Goal: Obtain resource: Obtain resource

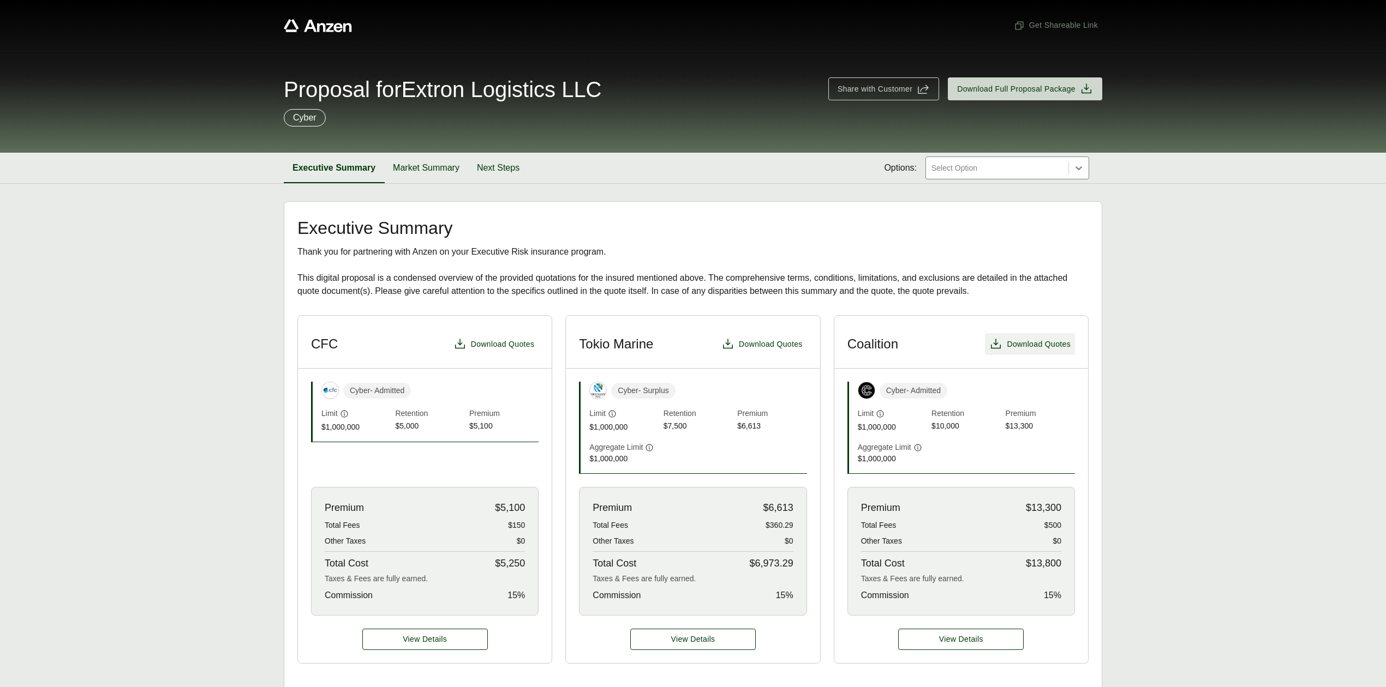
click at [1020, 340] on span "Download Quotes" at bounding box center [1038, 344] width 64 height 11
click at [1219, 375] on main "Executive Summary Thank you for partnering with Anzen on your Executive Risk in…" at bounding box center [693, 601] width 1386 height 800
click at [434, 172] on button "Market Summary" at bounding box center [426, 168] width 84 height 31
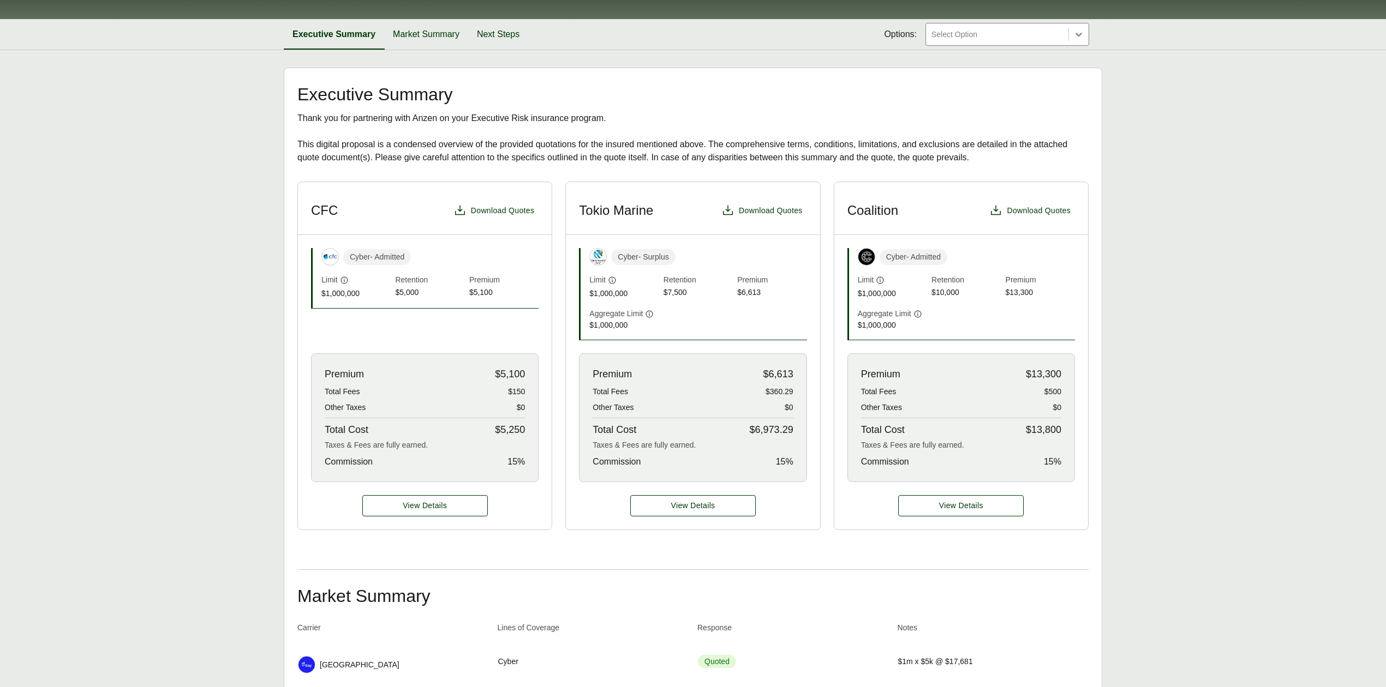
scroll to position [291, 0]
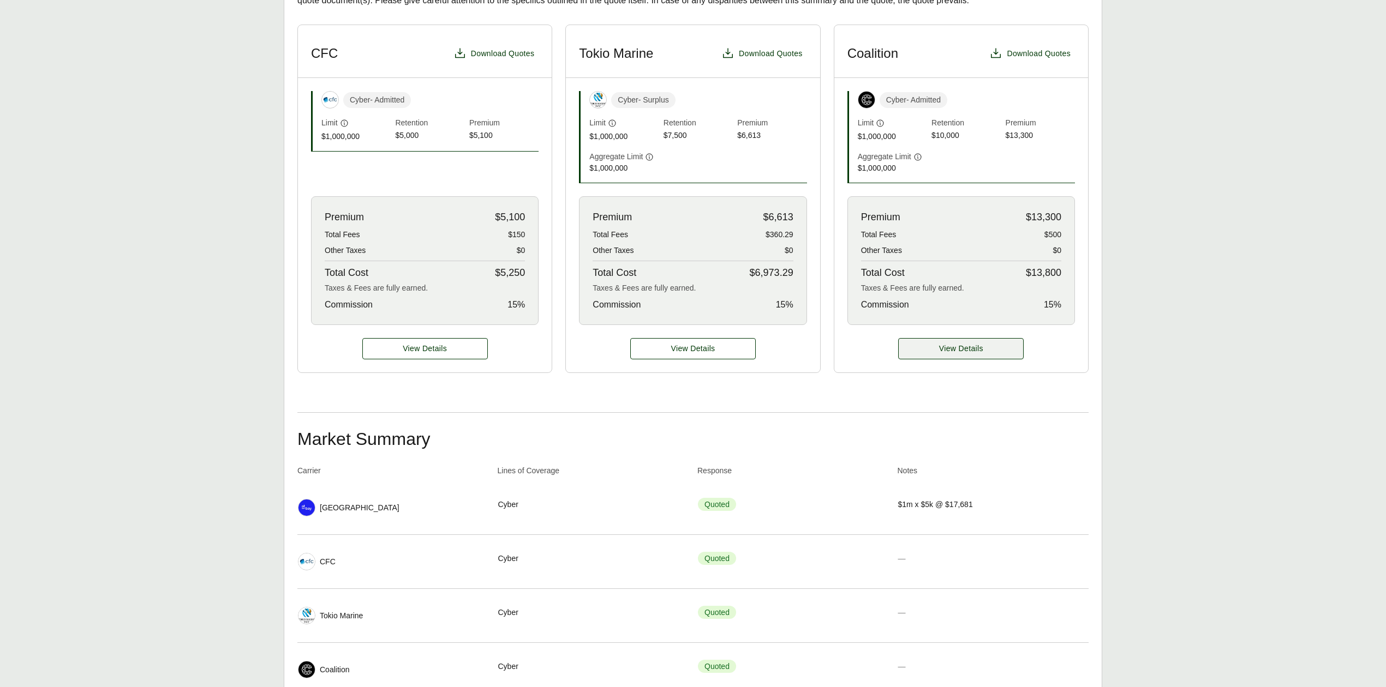
click at [980, 353] on span "View Details" at bounding box center [961, 348] width 44 height 11
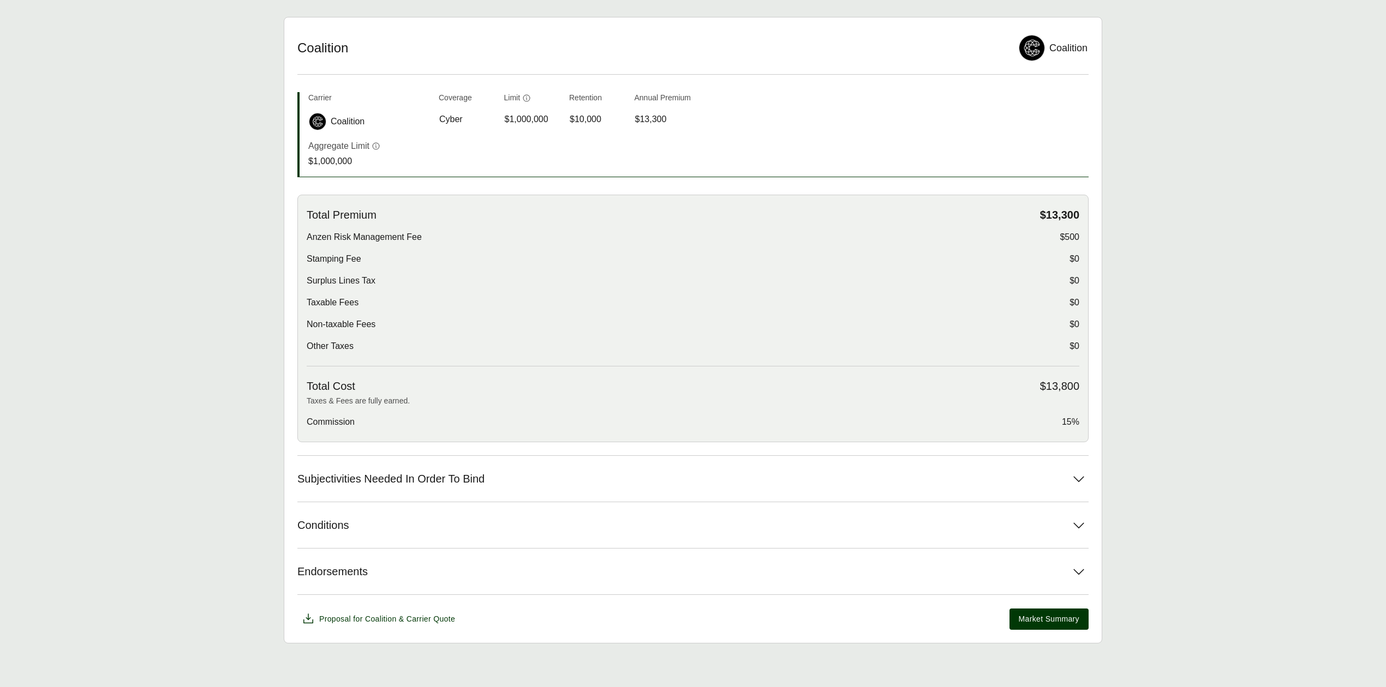
scroll to position [187, 0]
click at [415, 470] on button "Subjectivities Needed In Order To Bind" at bounding box center [692, 479] width 791 height 46
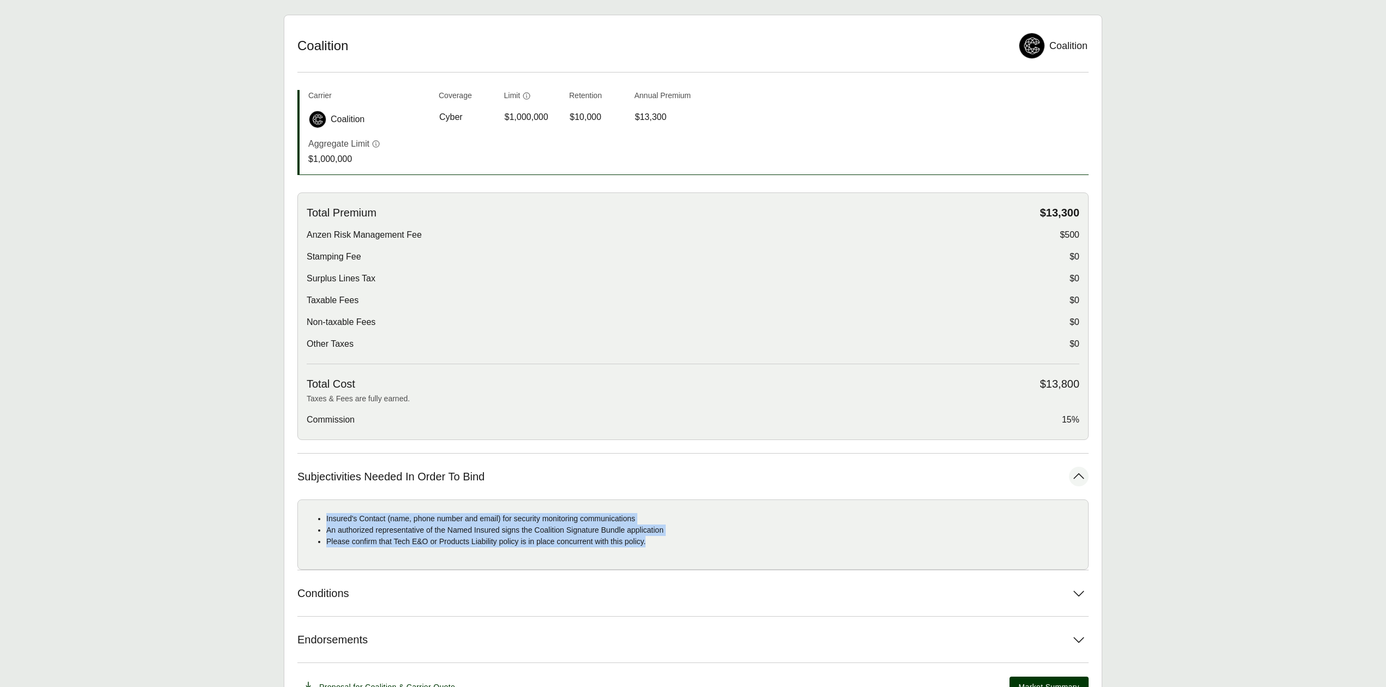
drag, startPoint x: 332, startPoint y: 520, endPoint x: 677, endPoint y: 559, distance: 346.9
click at [677, 559] on div "Insured's Contact (name, phone number and email) for security monitoring commun…" at bounding box center [692, 535] width 791 height 70
copy ul "Insured's Contact (name, phone number and email) for security monitoring commun…"
